Goal: Information Seeking & Learning: Understand process/instructions

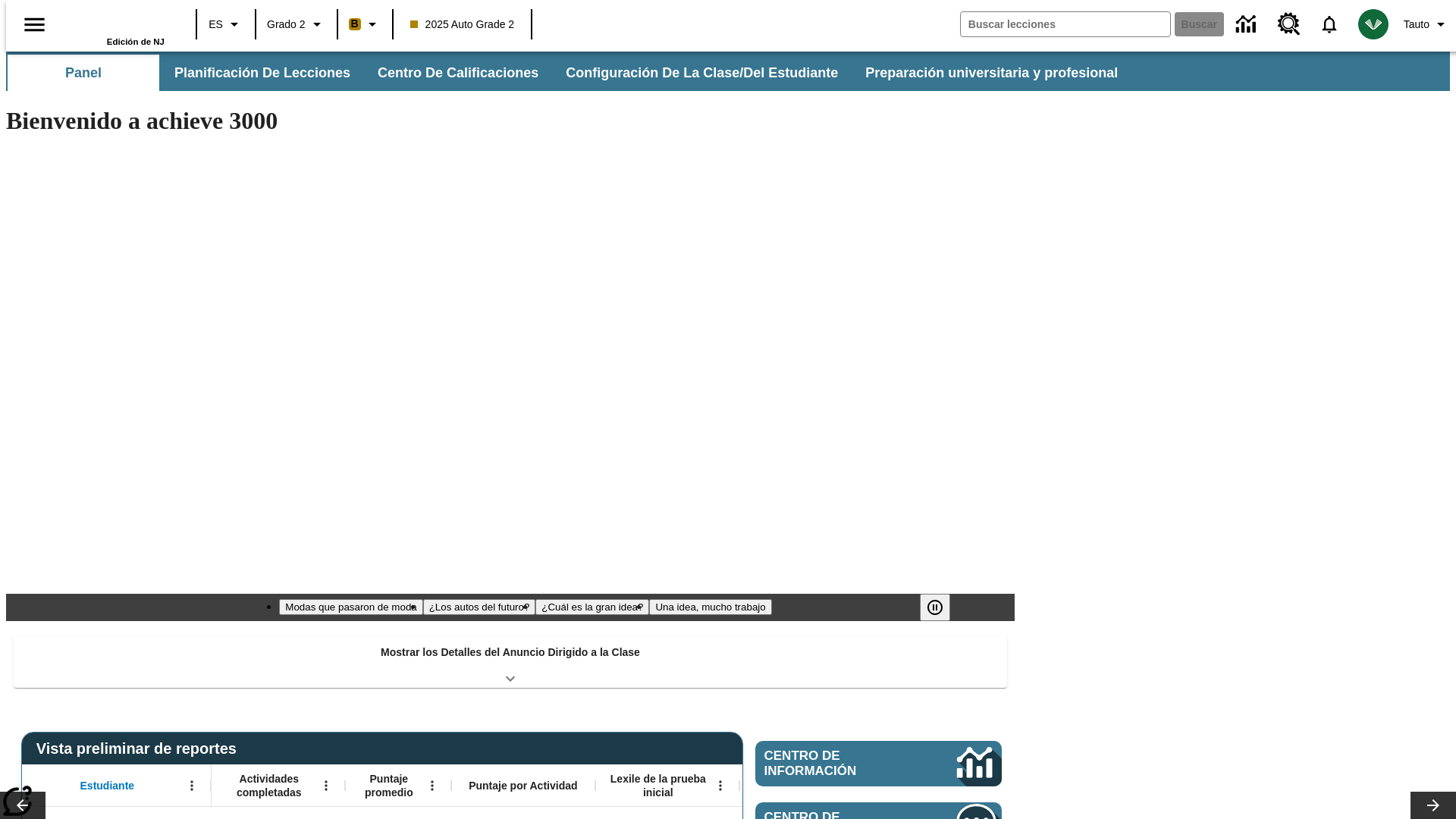
type input "-1"
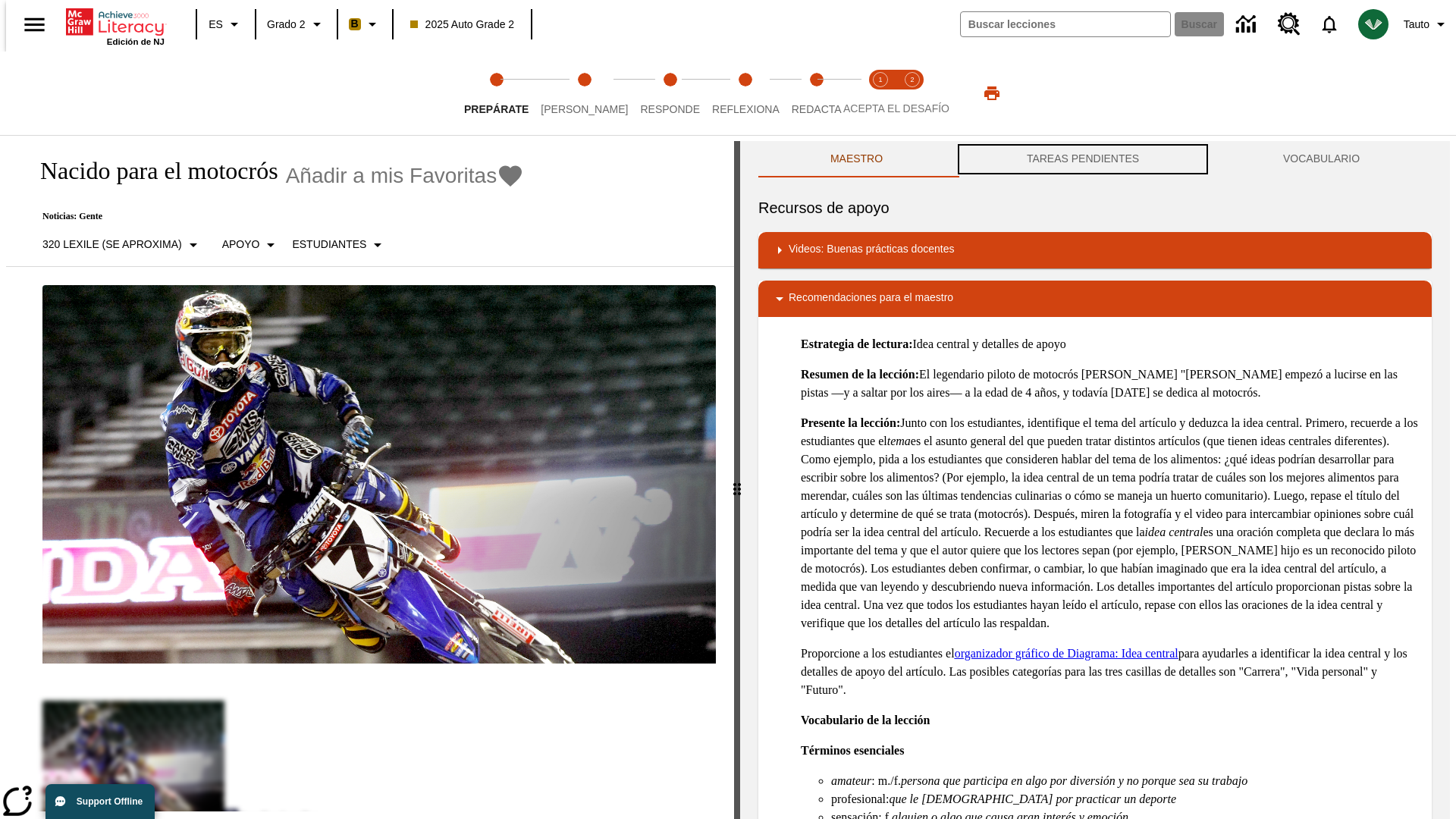
click at [1083, 159] on button "TAREAS PENDIENTES" at bounding box center [1083, 158] width 256 height 36
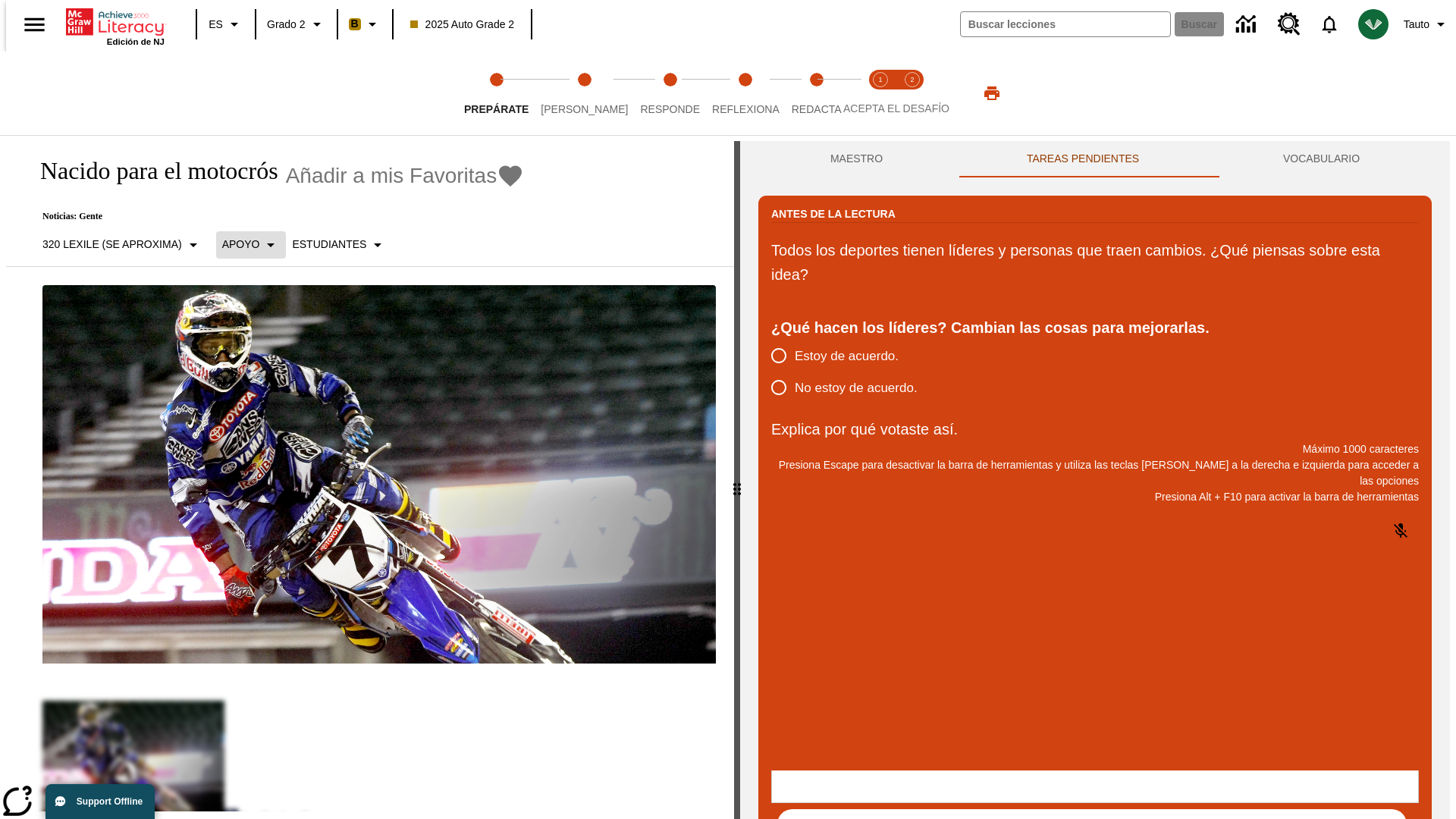
click at [243, 244] on p "Apoyo" at bounding box center [241, 244] width 38 height 16
click at [266, 333] on p "Apoyo" at bounding box center [266, 333] width 89 height 16
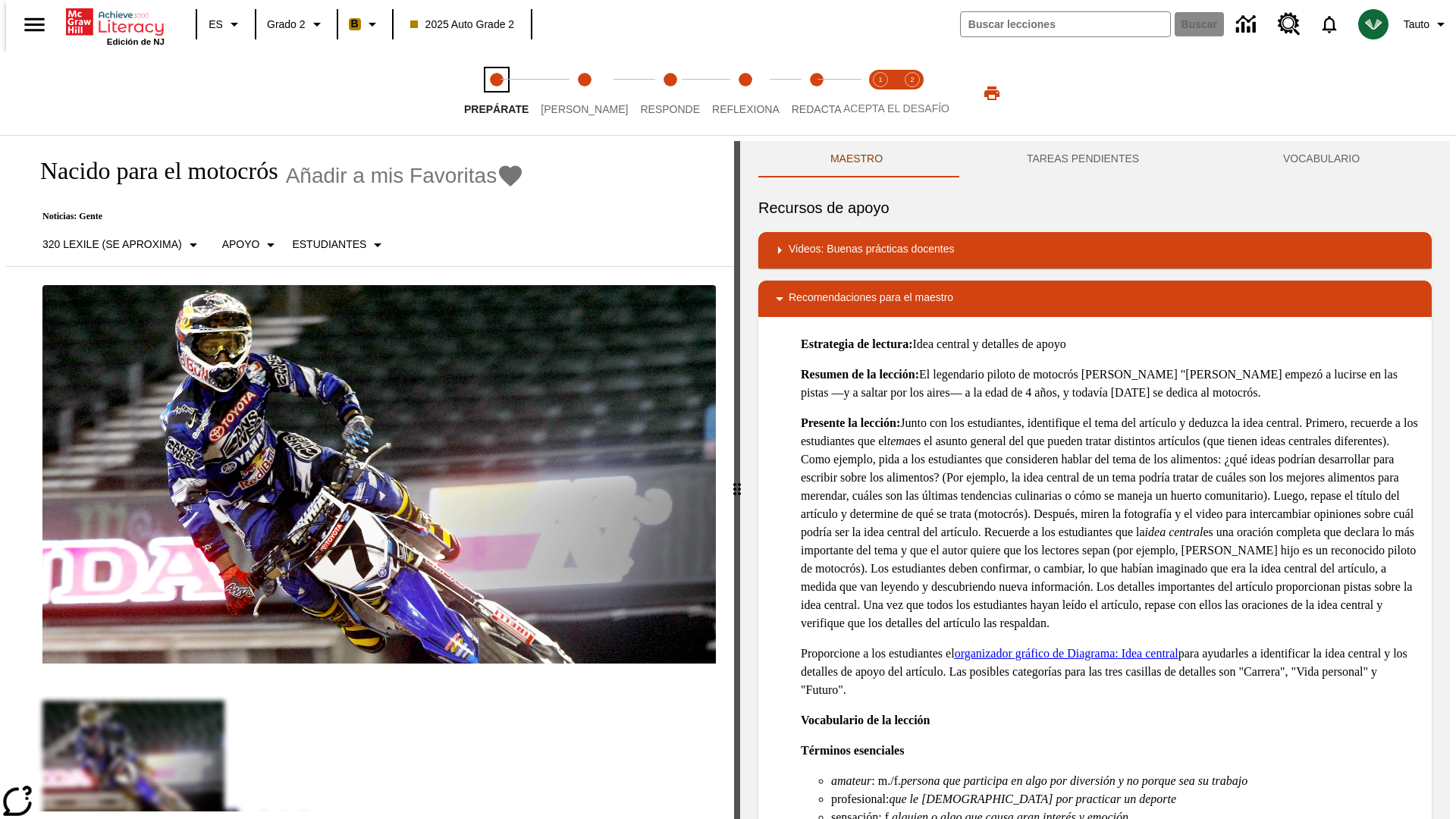
click at [495, 94] on span "Prepárate" at bounding box center [496, 103] width 64 height 27
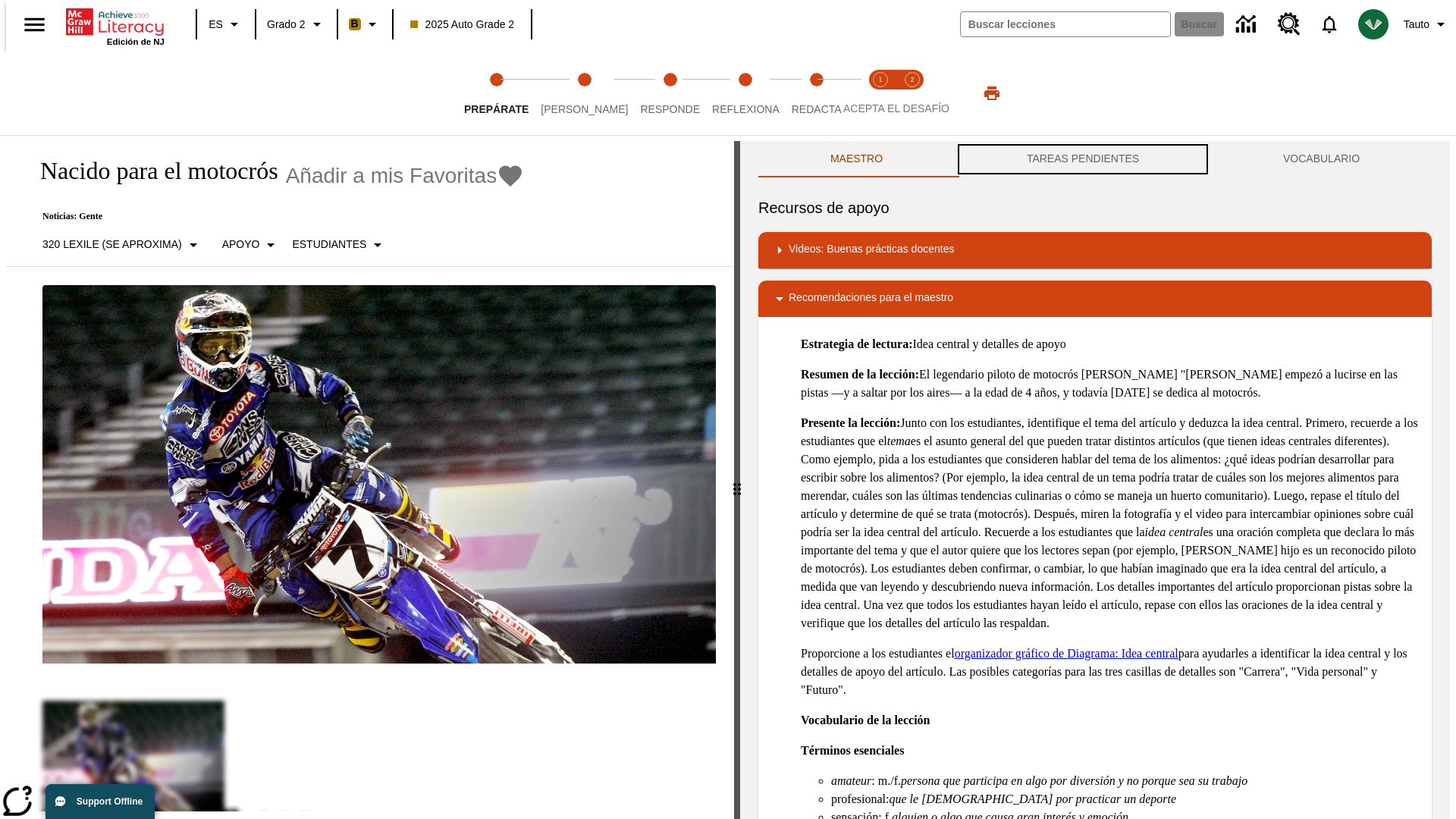
click at [1083, 159] on button "TAREAS PENDIENTES" at bounding box center [1083, 158] width 256 height 36
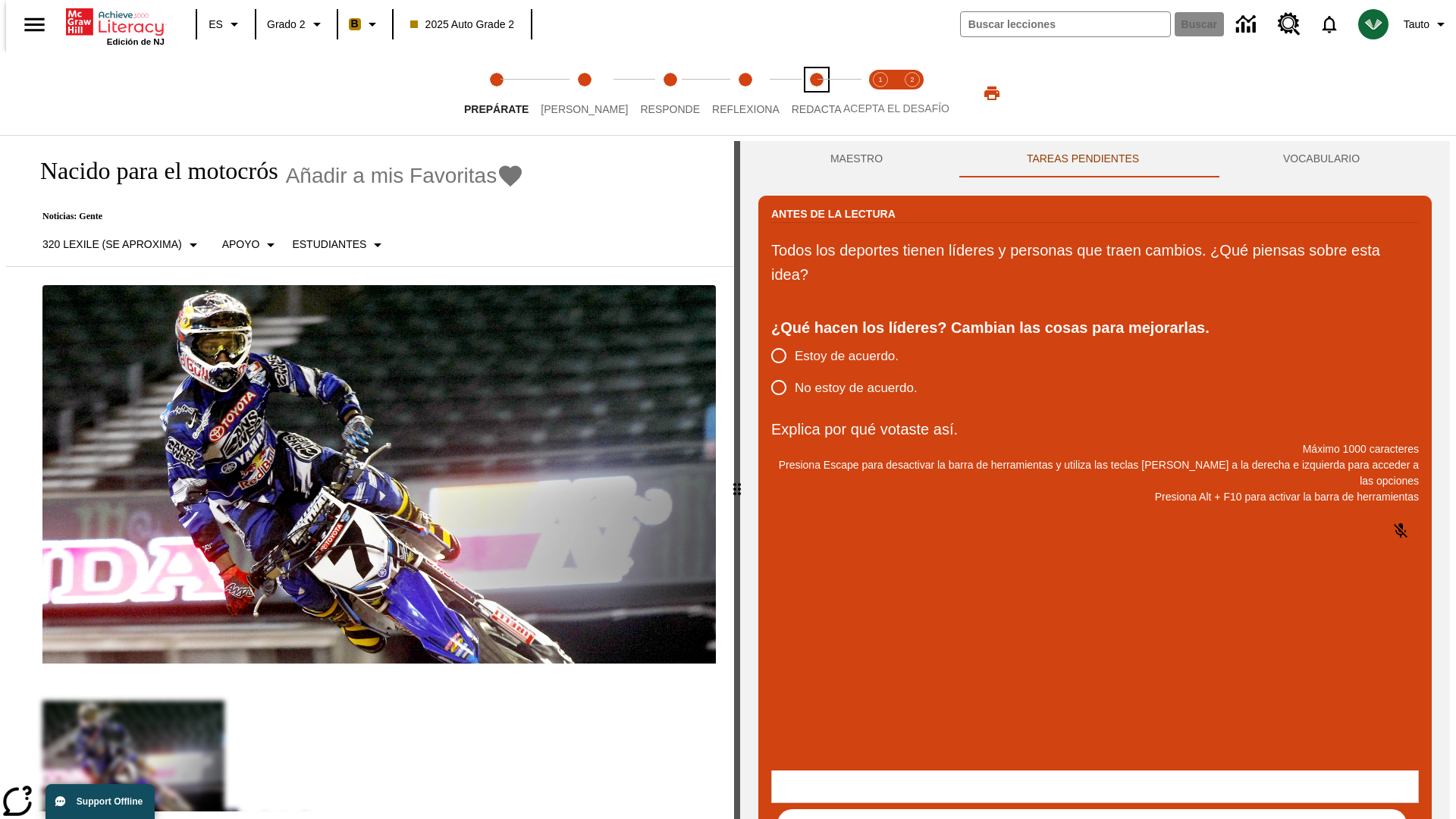
click at [800, 94] on span "Redacta" at bounding box center [816, 103] width 50 height 27
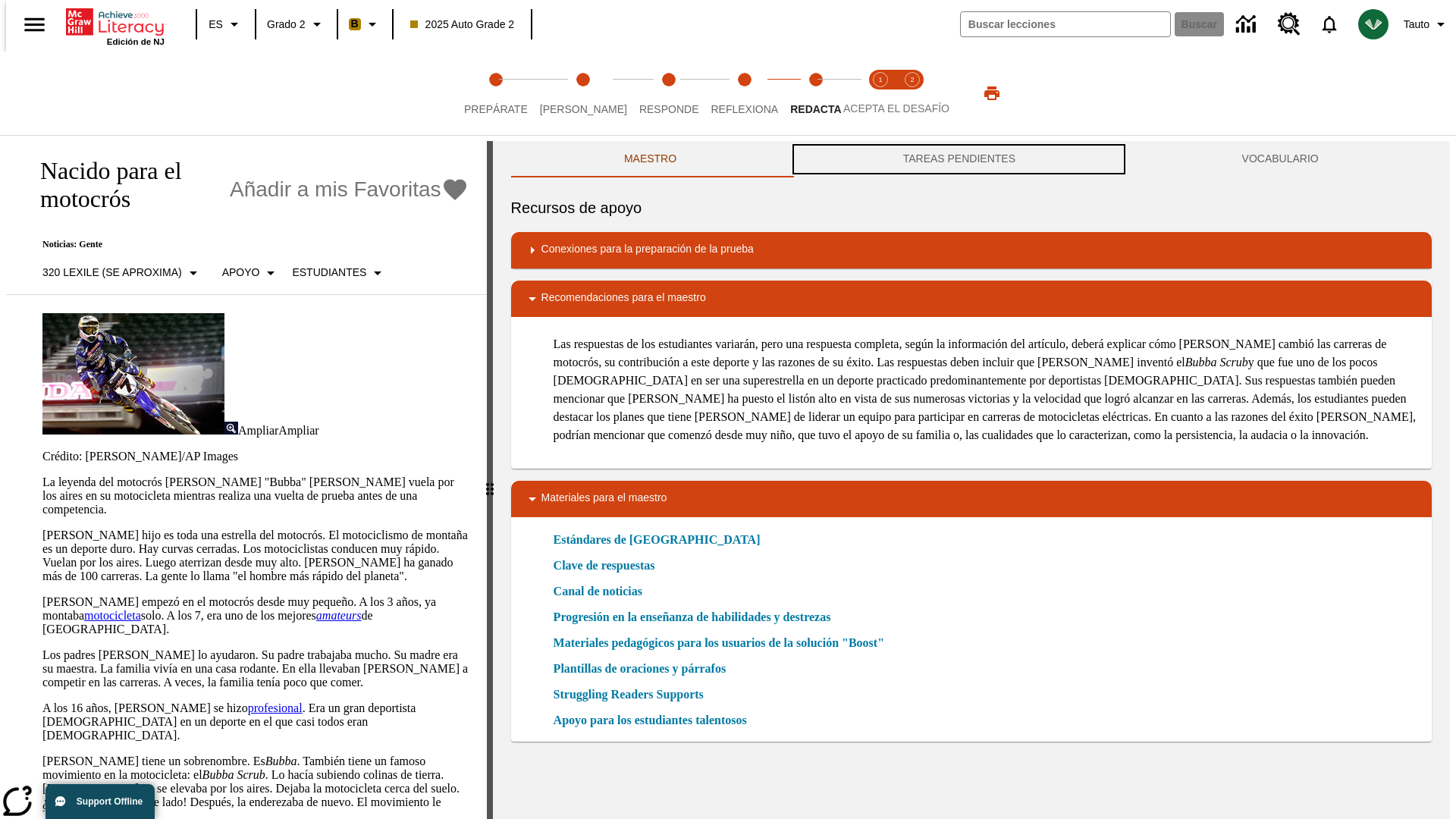
scroll to position [1, 0]
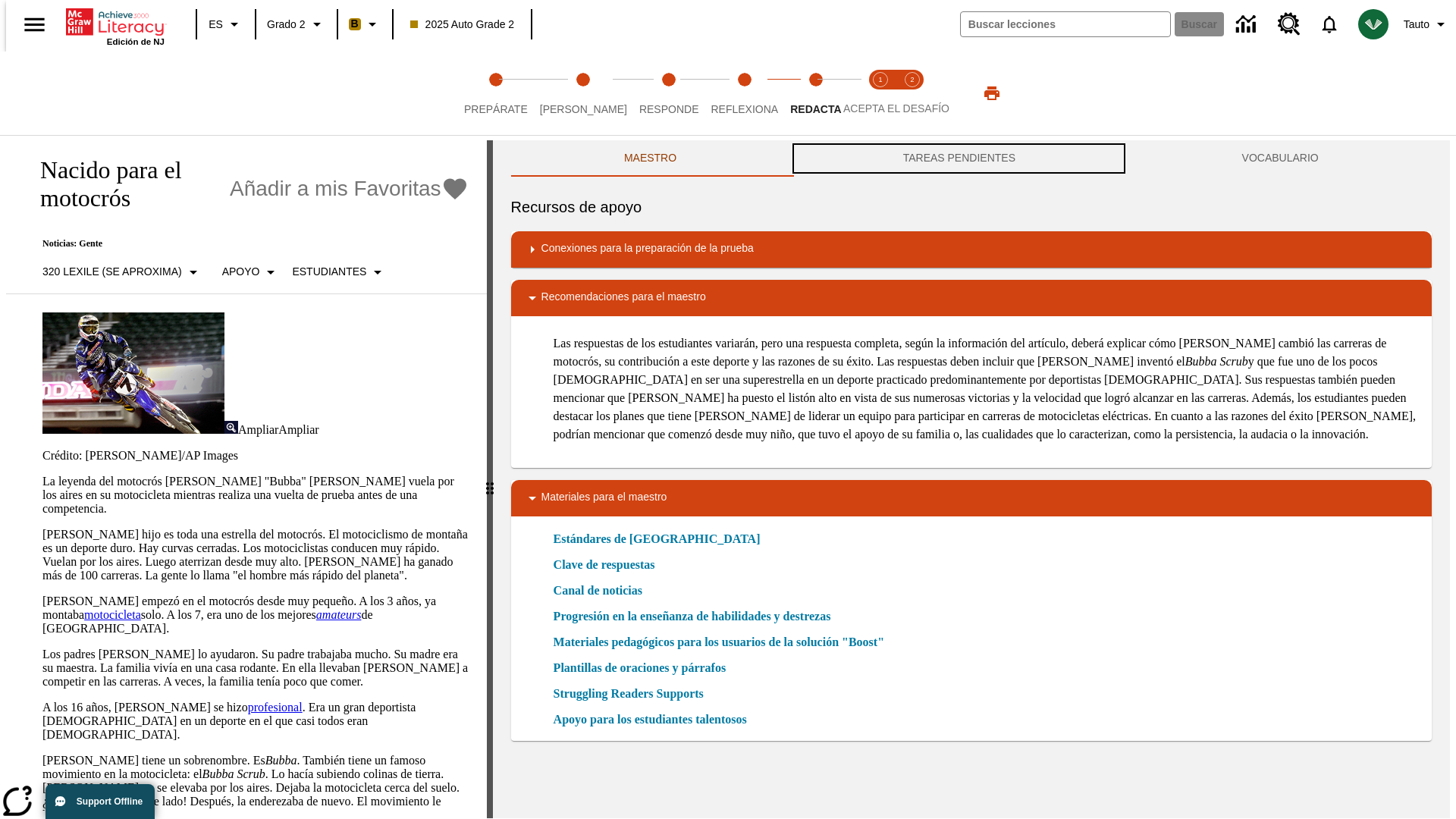
click at [959, 159] on button "TAREAS PENDIENTES" at bounding box center [959, 158] width 339 height 36
